Goal: Find specific page/section: Find specific page/section

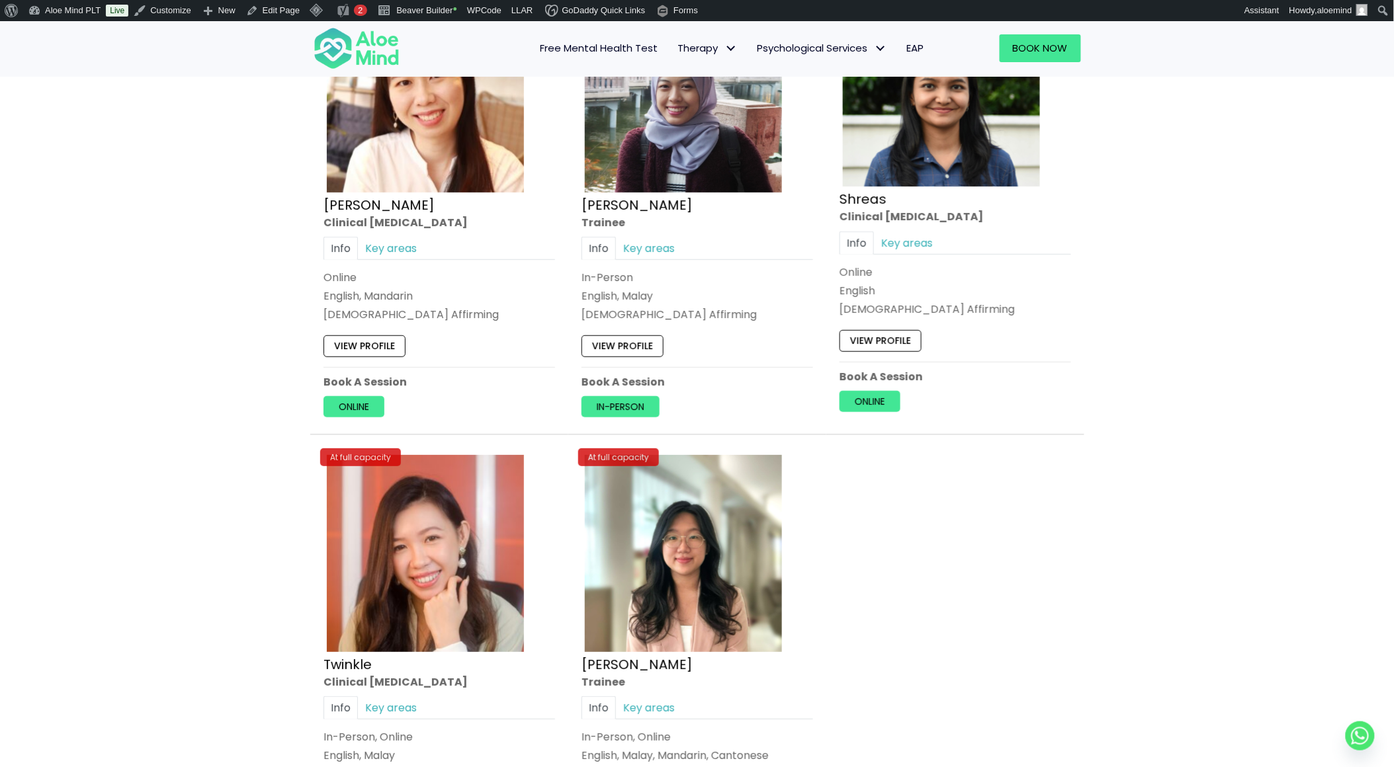
scroll to position [1578, 0]
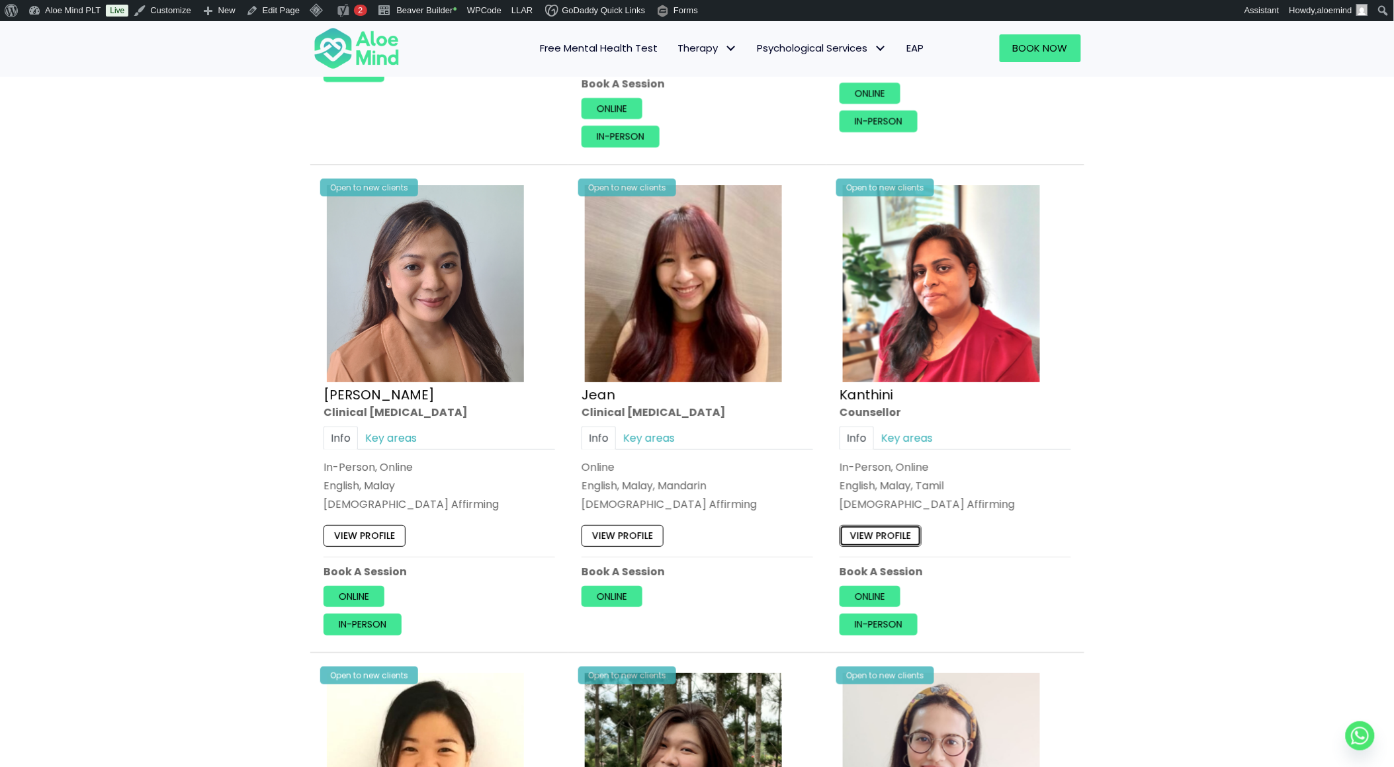
click at [880, 530] on link "View profile" at bounding box center [880, 535] width 82 height 21
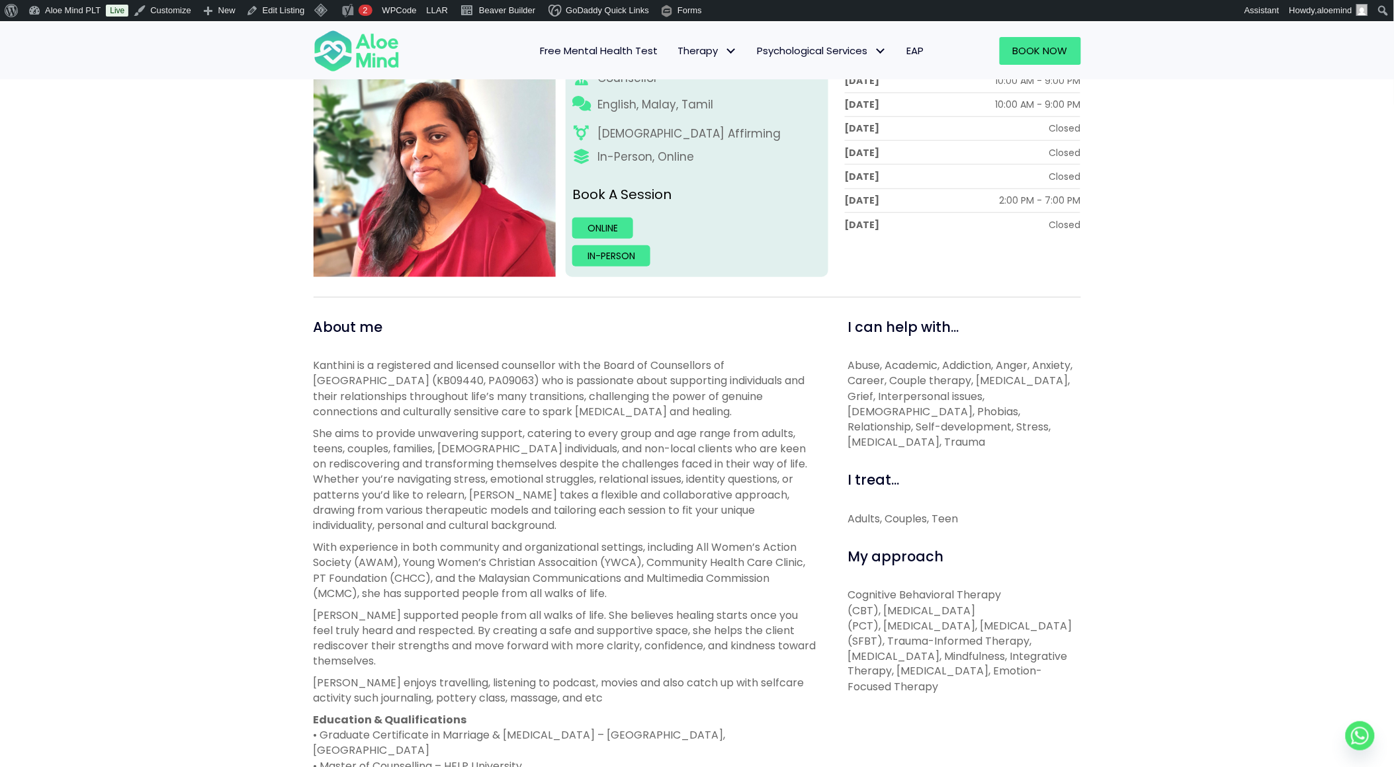
scroll to position [364, 0]
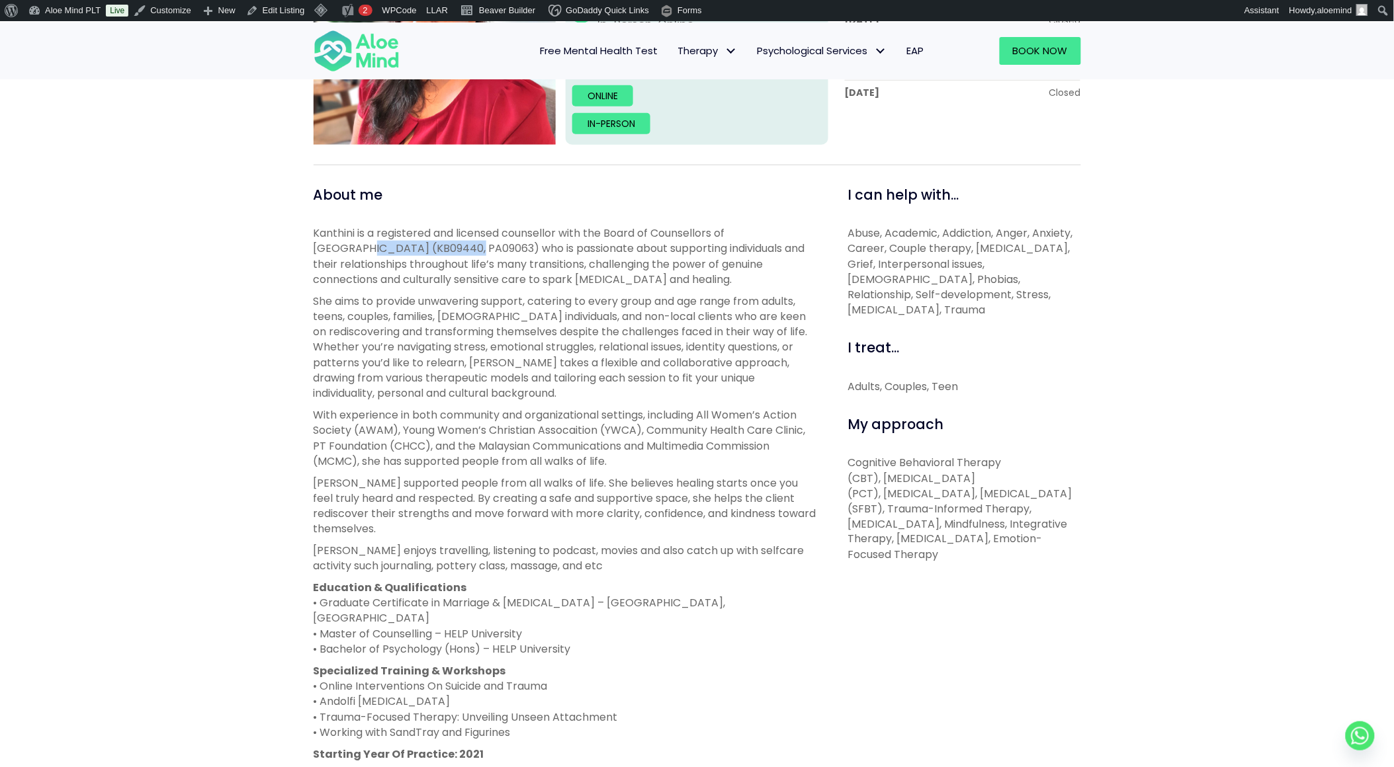
drag, startPoint x: 307, startPoint y: 245, endPoint x: 418, endPoint y: 241, distance: 111.2
click at [418, 241] on div "About me Kanthini is a registered and licensed counsellor with the Board of Cou…" at bounding box center [566, 581] width 525 height 793
copy p "(KB09440, PA09063)"
